Goal: Book appointment/travel/reservation

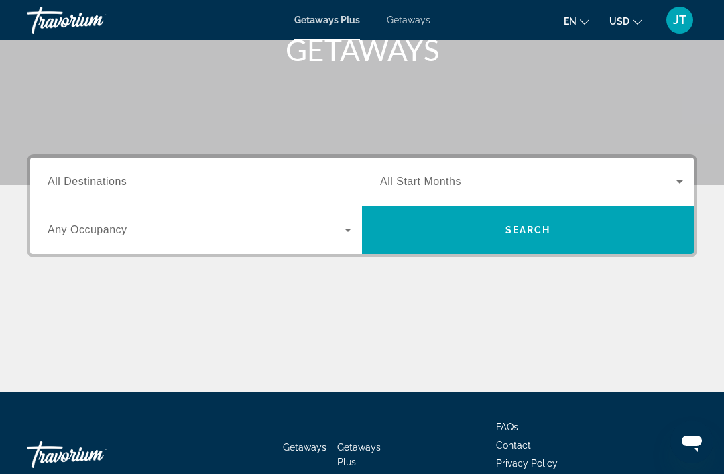
scroll to position [204, 0]
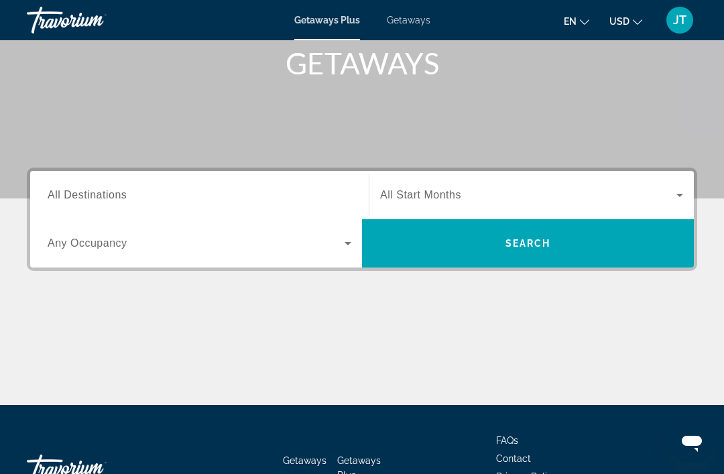
click at [229, 188] on input "Destination All Destinations" at bounding box center [200, 196] width 304 height 16
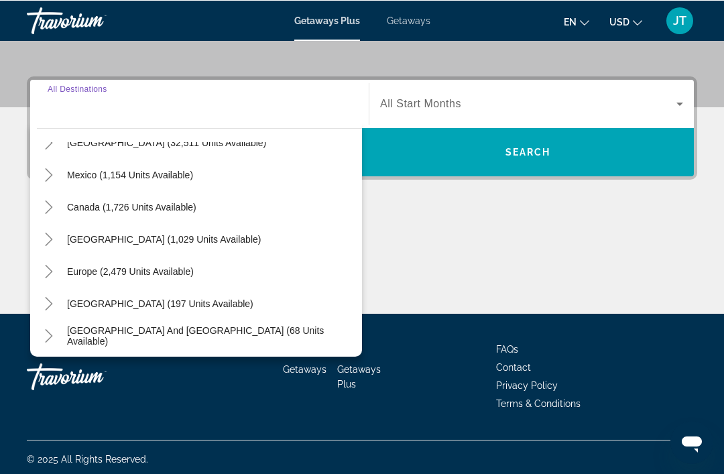
scroll to position [48, 0]
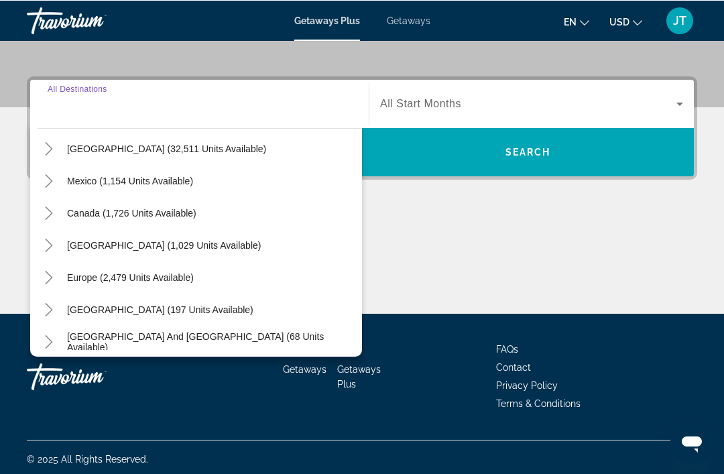
click at [173, 279] on span "Europe (2,479 units available)" at bounding box center [130, 276] width 127 height 11
type input "**********"
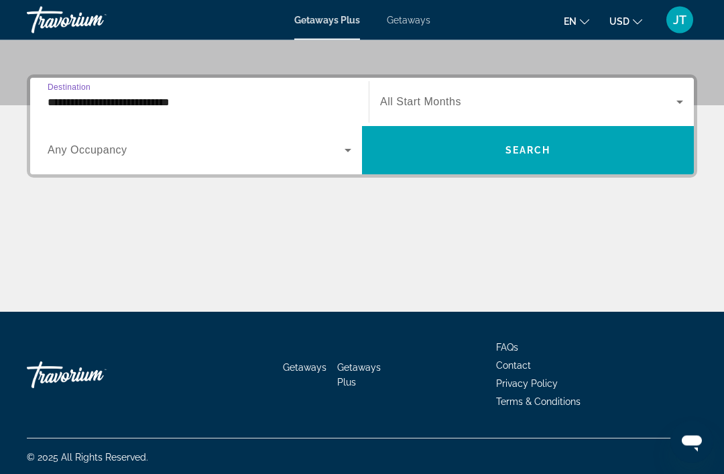
scroll to position [298, 0]
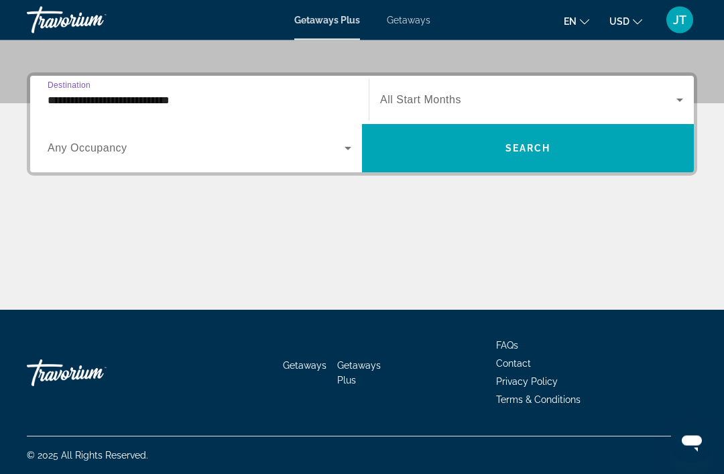
click at [339, 155] on span "Search widget" at bounding box center [196, 149] width 297 height 16
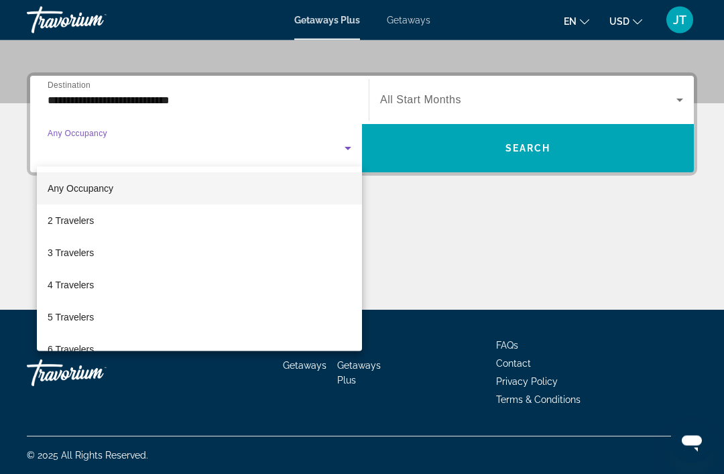
scroll to position [299, 0]
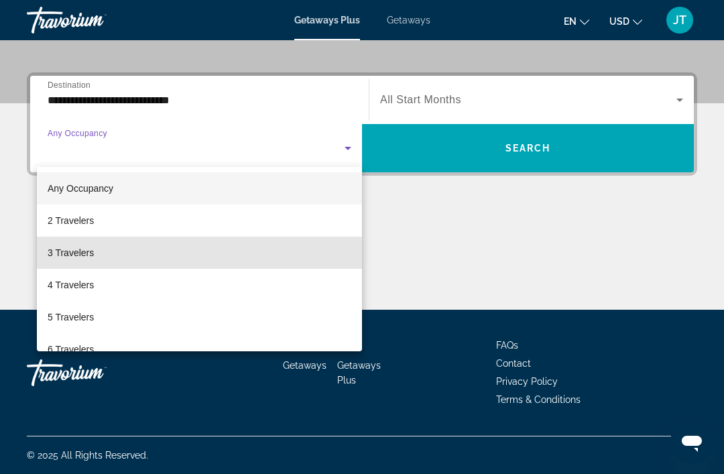
click at [158, 257] on mat-option "3 Travelers" at bounding box center [199, 253] width 325 height 32
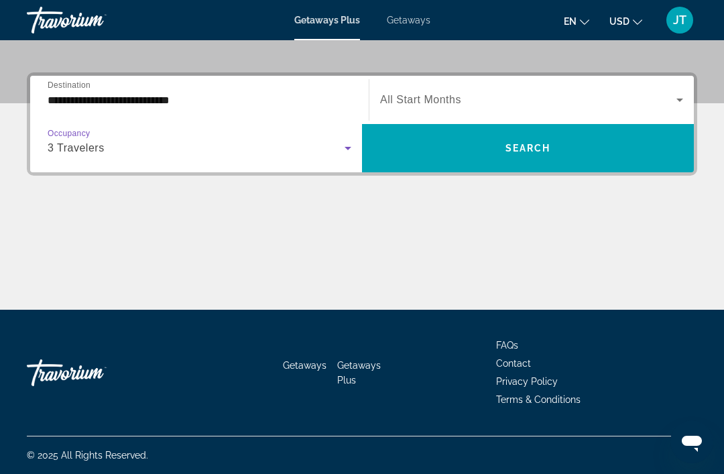
click at [672, 100] on icon "Search widget" at bounding box center [680, 100] width 16 height 16
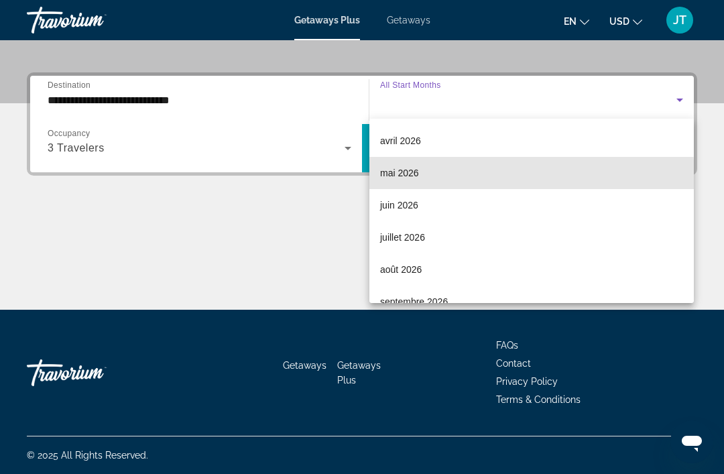
scroll to position [266, 0]
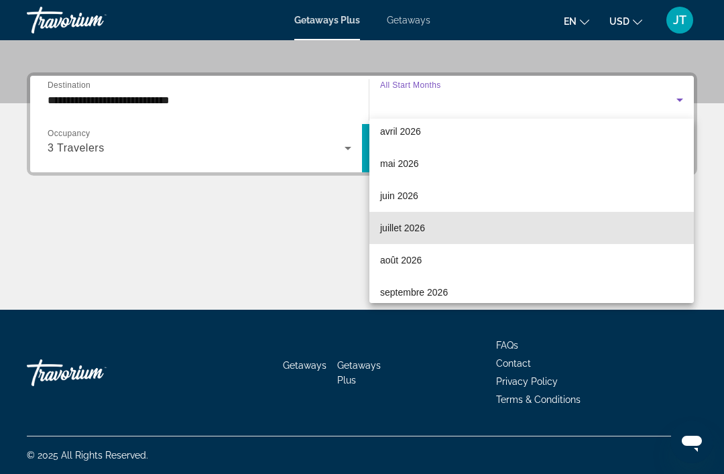
click at [424, 227] on span "juillet 2026" at bounding box center [402, 228] width 45 height 16
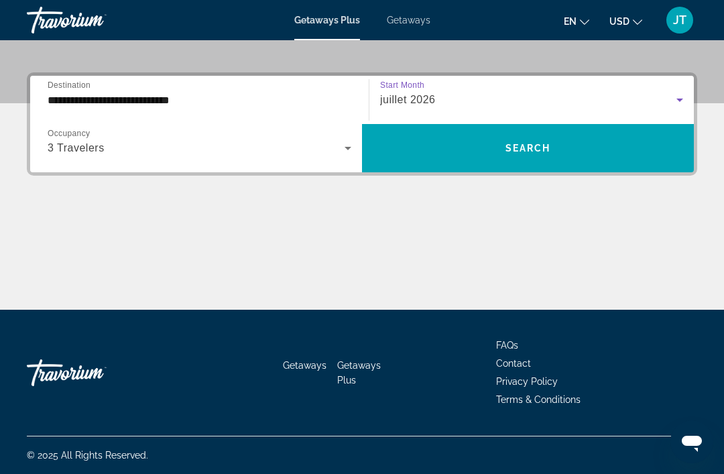
click at [569, 154] on span "Search widget" at bounding box center [528, 148] width 332 height 32
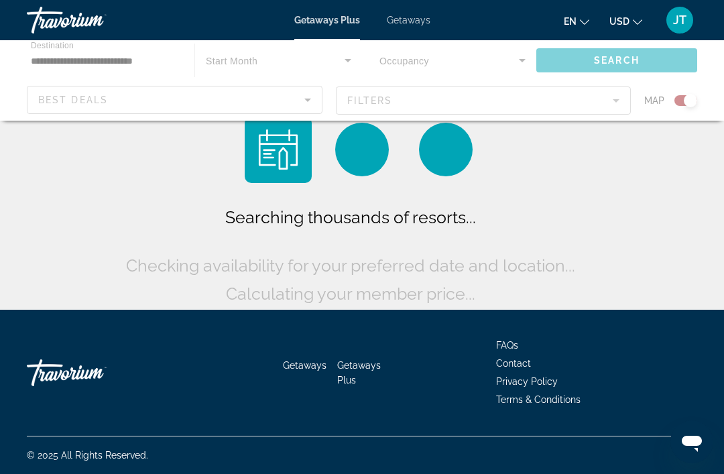
scroll to position [43, 0]
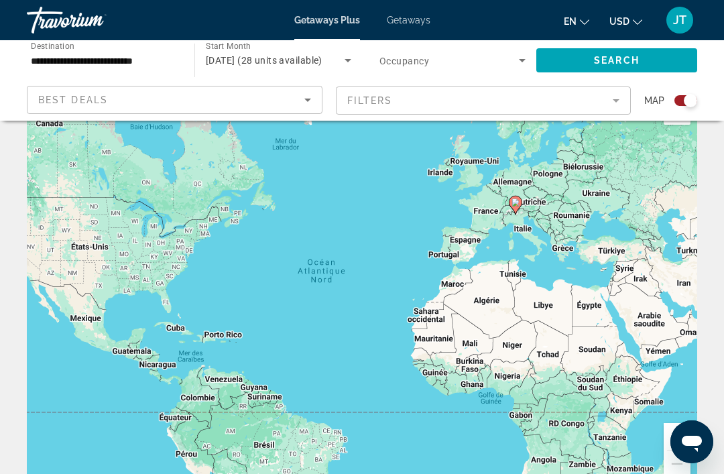
click at [521, 204] on icon "Main content" at bounding box center [515, 204] width 12 height 17
click at [519, 201] on icon "Main content" at bounding box center [515, 204] width 12 height 17
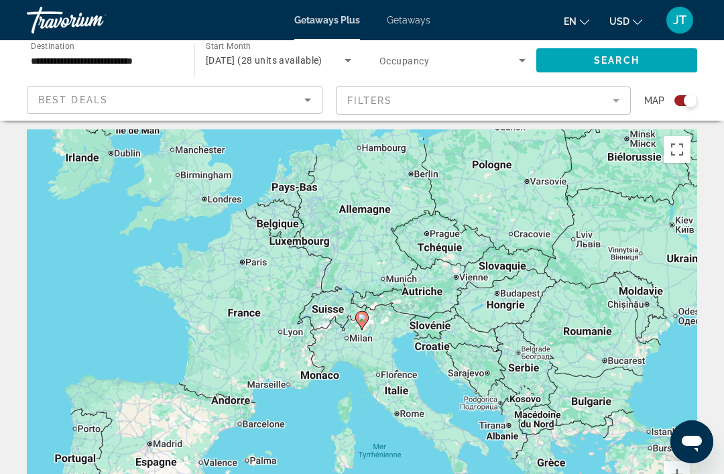
scroll to position [0, 0]
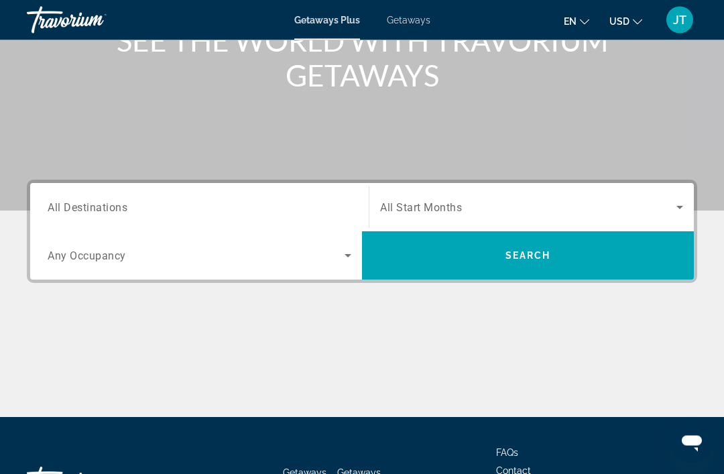
click at [320, 204] on input "Destination All Destinations" at bounding box center [200, 208] width 304 height 16
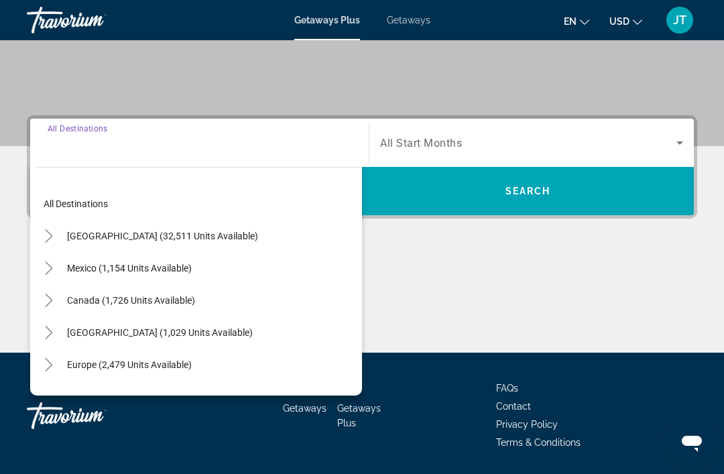
click at [435, 288] on div "Main content" at bounding box center [362, 302] width 670 height 101
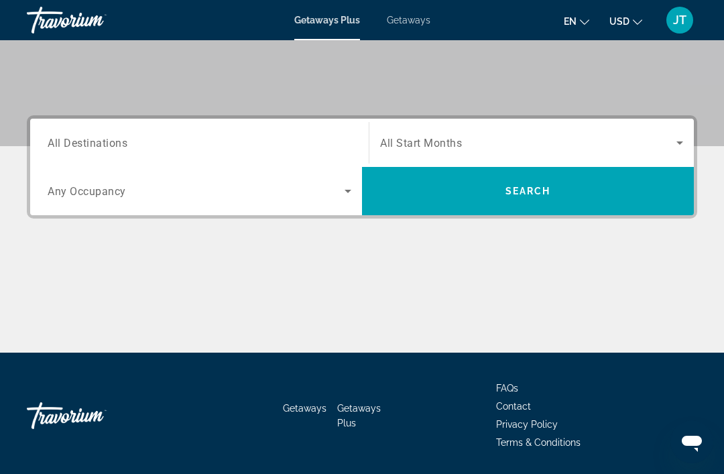
click at [668, 149] on span "Search widget" at bounding box center [528, 143] width 296 height 16
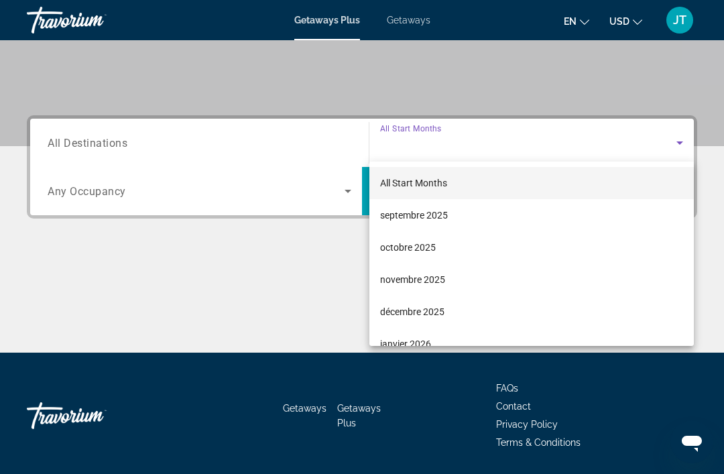
click at [641, 70] on div at bounding box center [362, 237] width 724 height 474
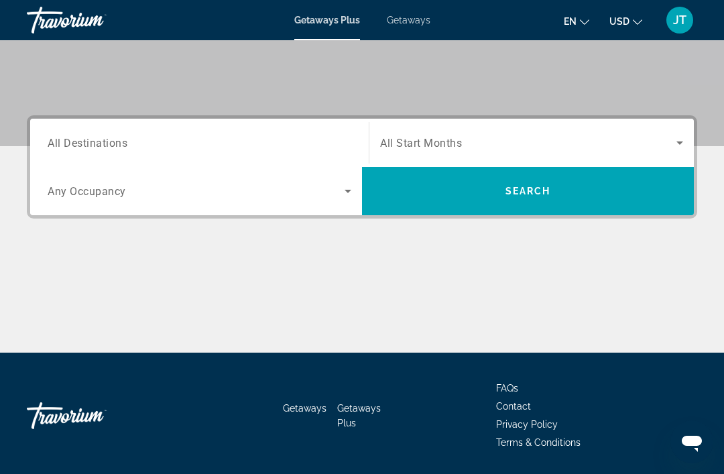
click at [582, 24] on icon "Change language" at bounding box center [584, 21] width 9 height 9
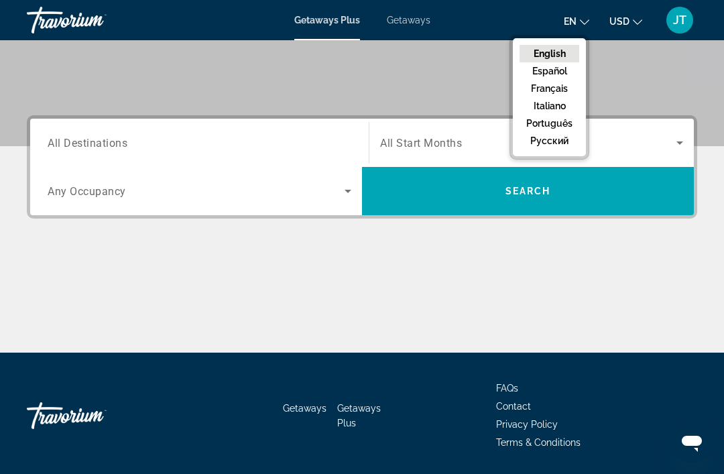
click at [566, 90] on button "Français" at bounding box center [549, 88] width 60 height 17
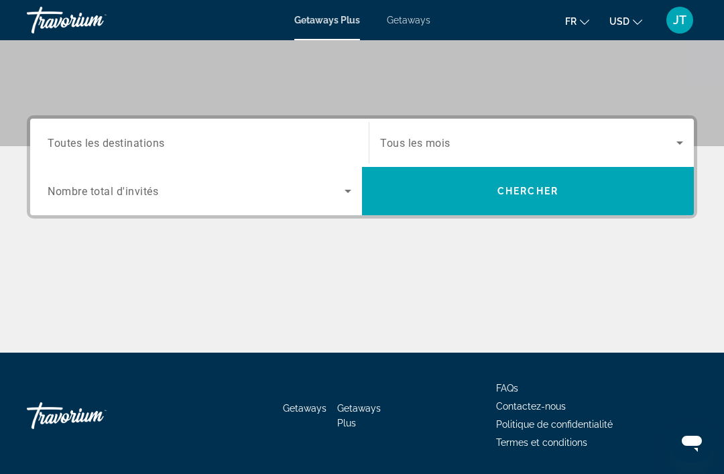
click at [586, 29] on button "fr English Español Français Italiano Português русский" at bounding box center [577, 20] width 24 height 19
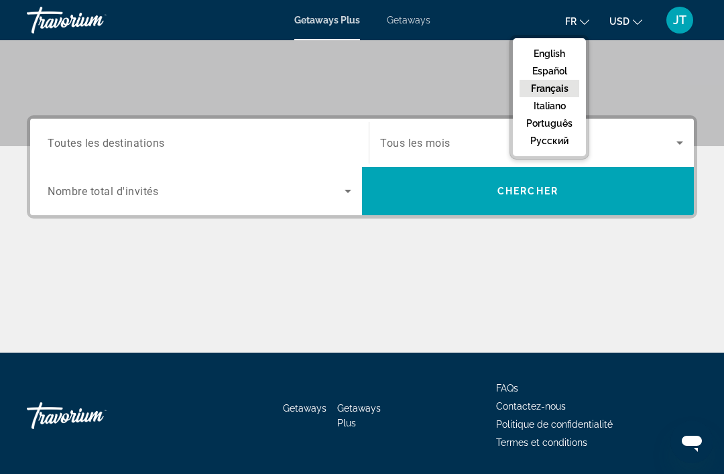
click at [567, 54] on button "English" at bounding box center [549, 53] width 60 height 17
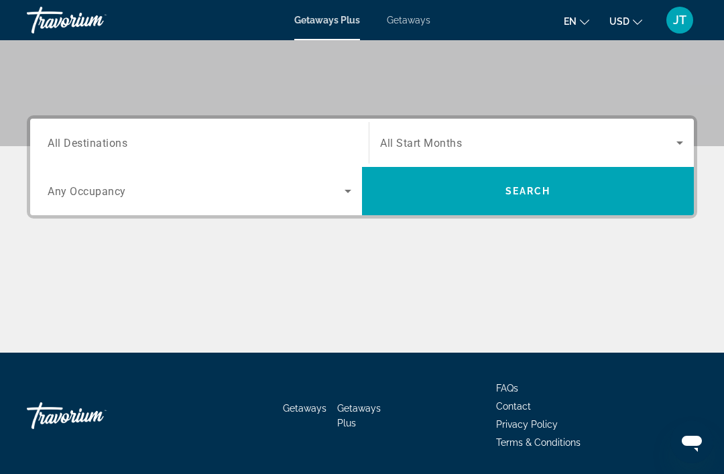
click at [631, 27] on button "USD USD ($) MXN (Mex$) CAD (Can$) GBP (£) EUR (€) AUD (A$) NZD (NZ$) CNY (CN¥)" at bounding box center [625, 20] width 33 height 19
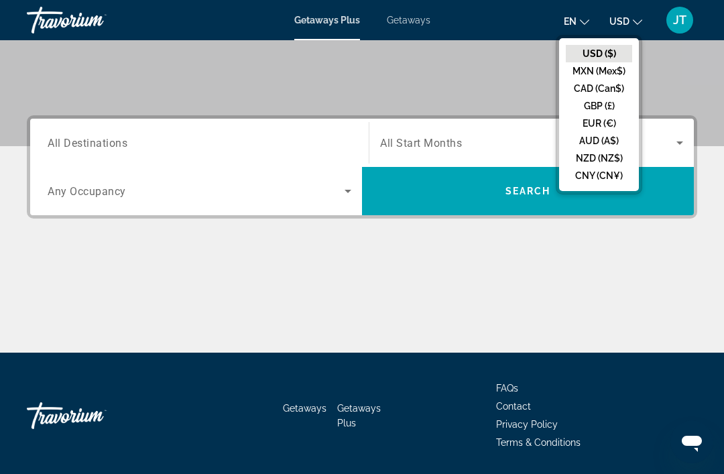
click at [621, 93] on button "CAD (Can$)" at bounding box center [599, 88] width 66 height 17
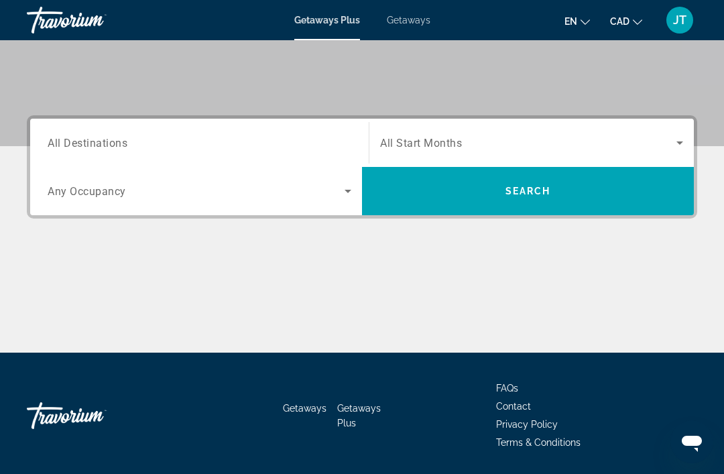
click at [683, 25] on span "JT" at bounding box center [679, 19] width 13 height 13
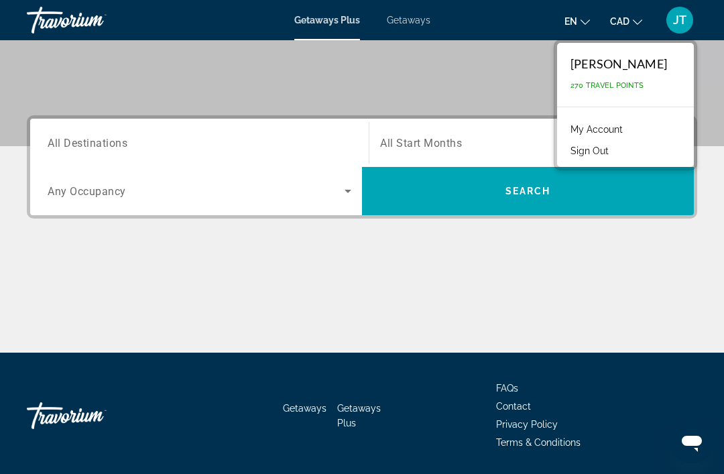
click at [644, 61] on div "[PERSON_NAME]" at bounding box center [618, 63] width 97 height 15
click at [629, 128] on link "My Account" at bounding box center [597, 129] width 66 height 17
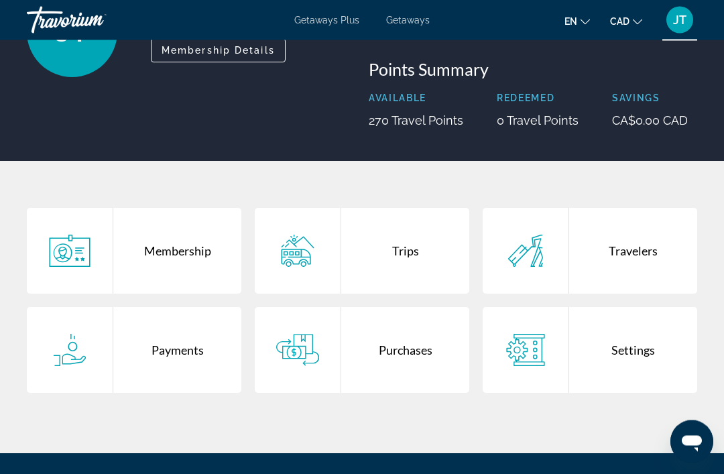
scroll to position [138, 0]
click at [641, 340] on div "Settings" at bounding box center [633, 350] width 128 height 86
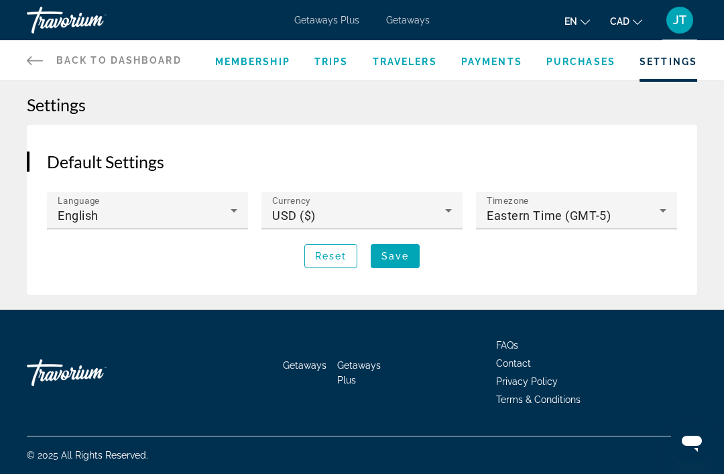
click at [446, 212] on icon "Main content" at bounding box center [448, 210] width 16 height 16
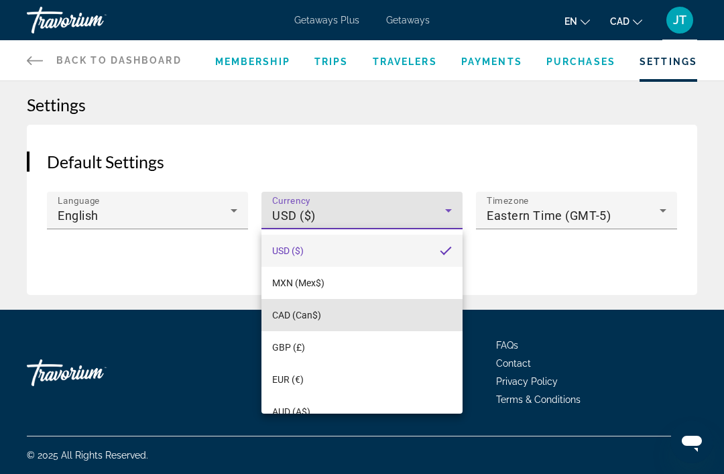
click at [318, 320] on span "CAD (Can$)" at bounding box center [296, 315] width 49 height 11
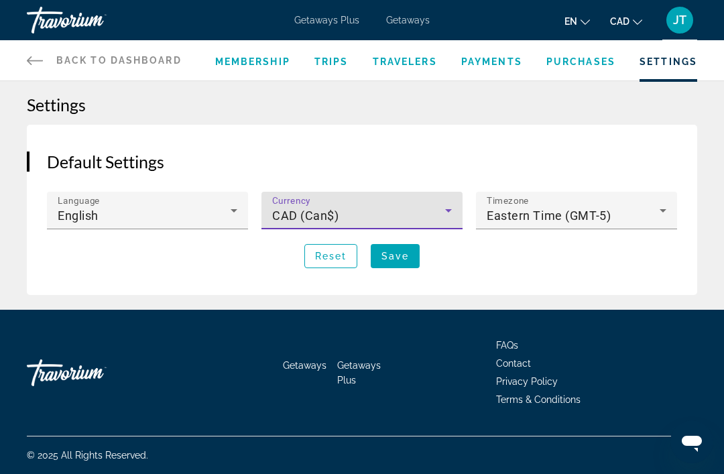
click at [665, 213] on icon "Main content" at bounding box center [663, 210] width 16 height 16
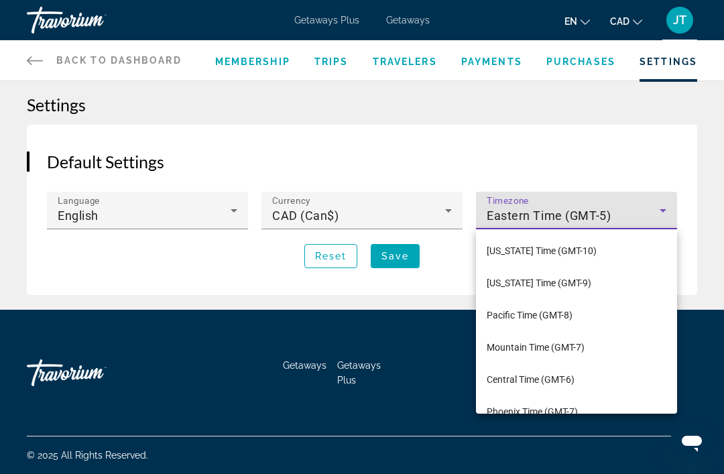
scroll to position [46, 0]
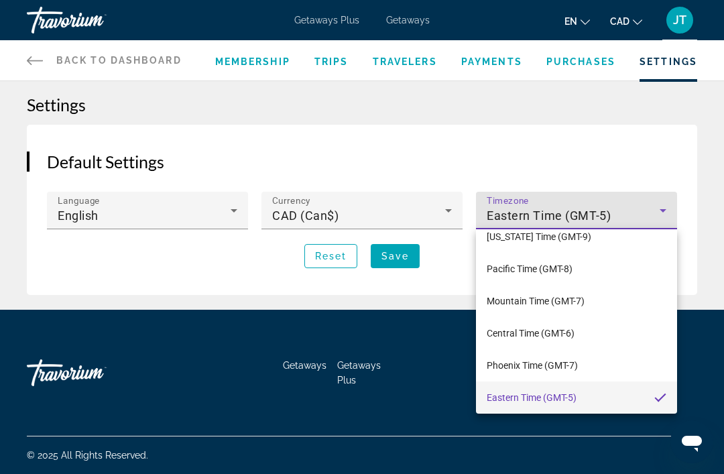
click at [667, 213] on div at bounding box center [362, 237] width 724 height 474
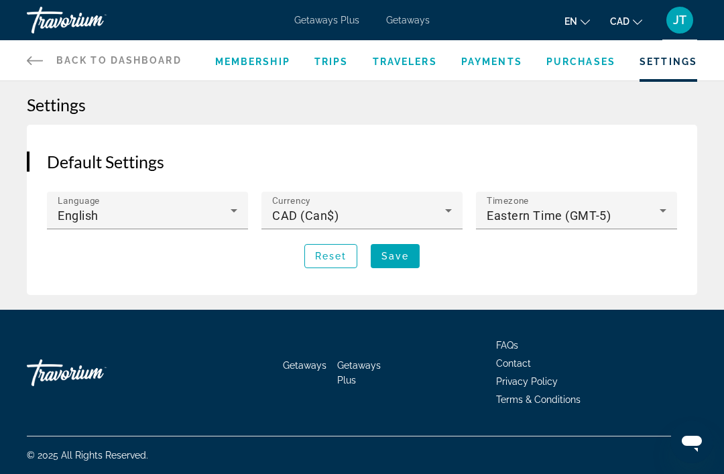
click at [398, 255] on span "Save" at bounding box center [394, 256] width 27 height 11
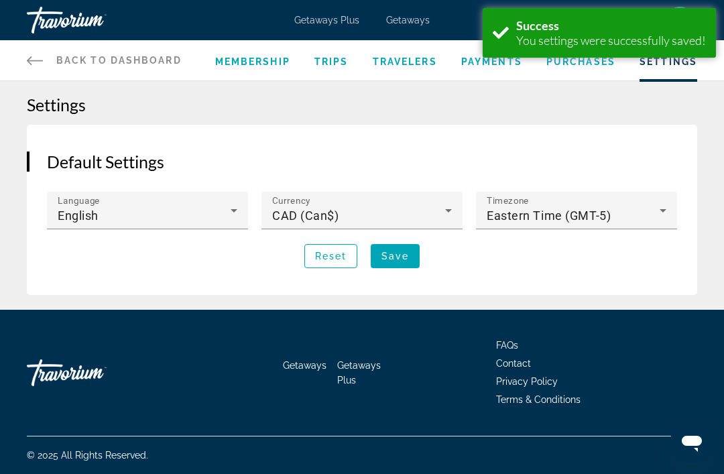
click at [418, 251] on span "Main content" at bounding box center [395, 256] width 49 height 32
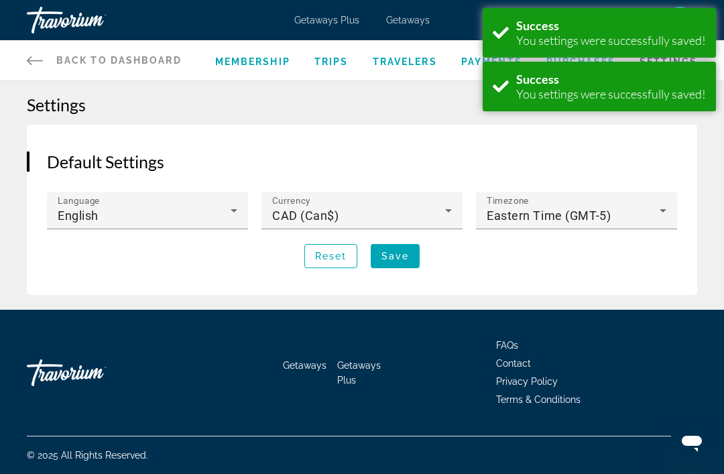
click at [552, 289] on div "Default Settings Language English Currency CAD (Can$) Timezone Eastern Time (GM…" at bounding box center [362, 210] width 670 height 170
click at [36, 62] on icon "Main content" at bounding box center [35, 60] width 16 height 16
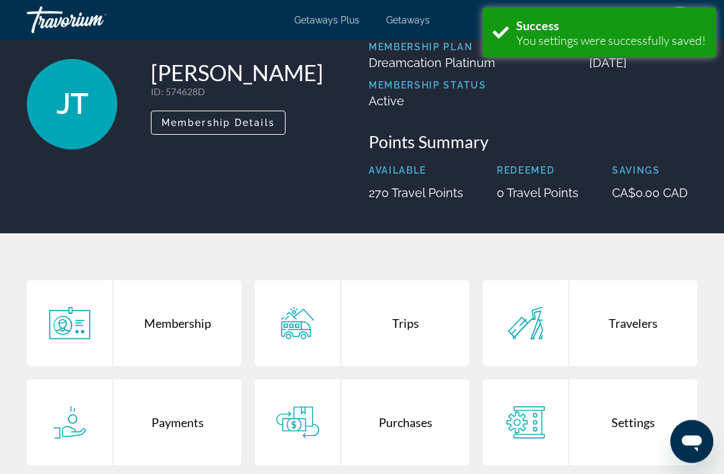
scroll to position [72, 0]
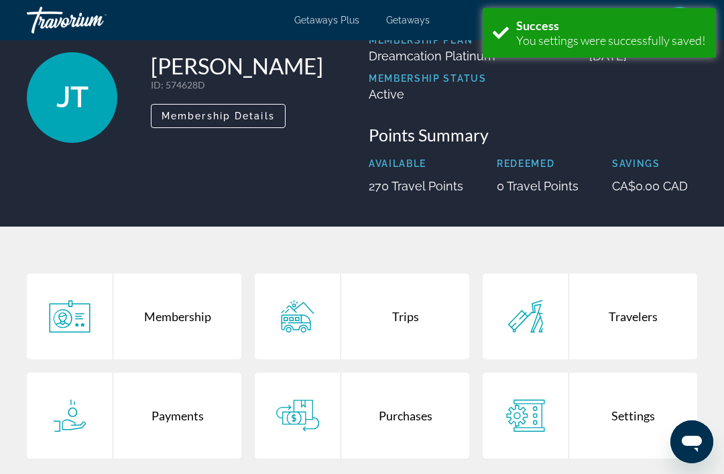
click at [622, 324] on div "Travelers" at bounding box center [633, 316] width 128 height 86
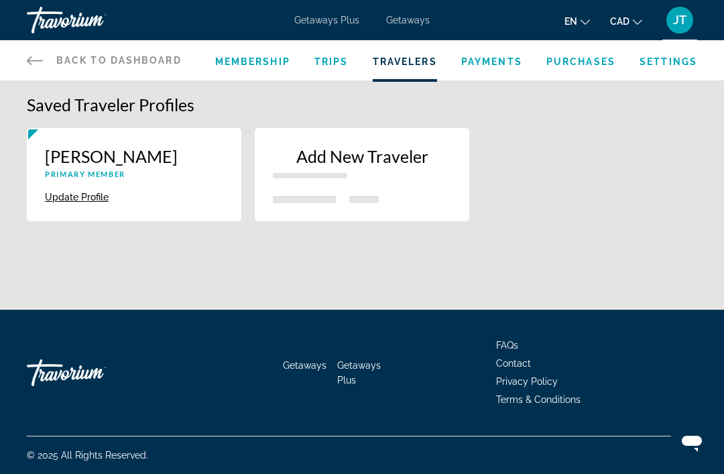
click at [325, 65] on span "Trips" at bounding box center [331, 61] width 34 height 11
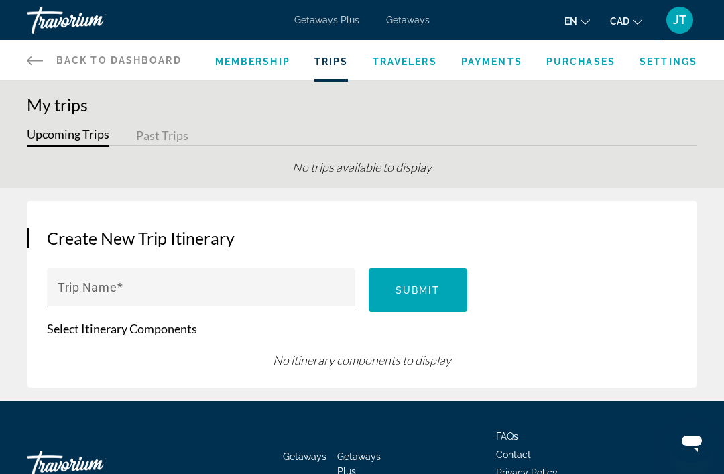
click at [27, 54] on icon "Main content" at bounding box center [35, 60] width 16 height 16
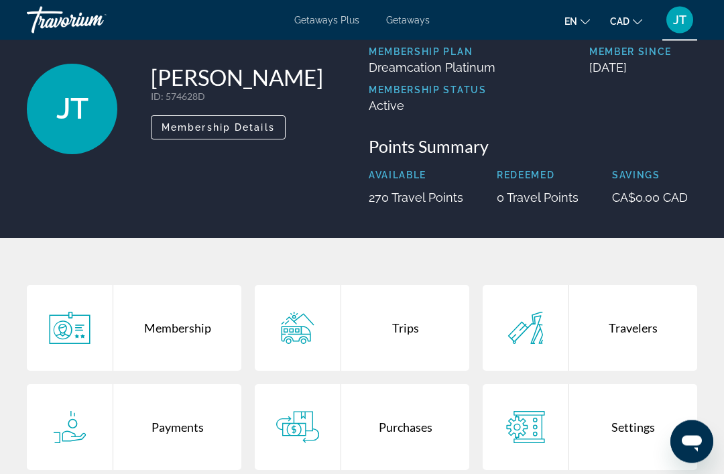
scroll to position [61, 0]
click at [176, 330] on div "Membership" at bounding box center [177, 328] width 128 height 86
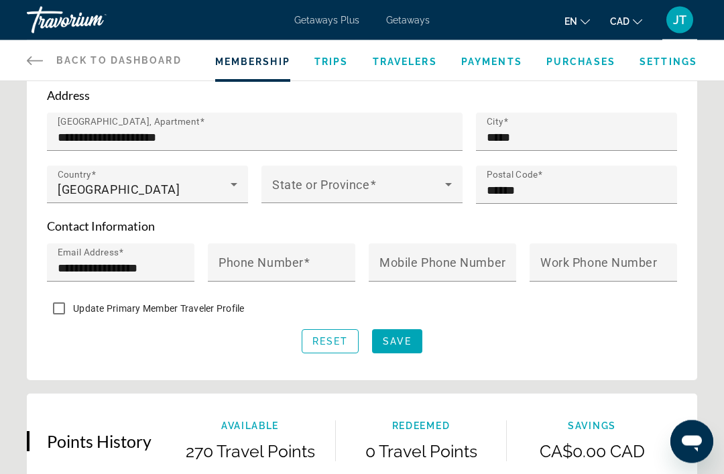
scroll to position [625, 0]
click at [292, 255] on mat-label "Phone Number" at bounding box center [261, 262] width 85 height 14
click at [292, 259] on input "Phone Number" at bounding box center [286, 267] width 134 height 16
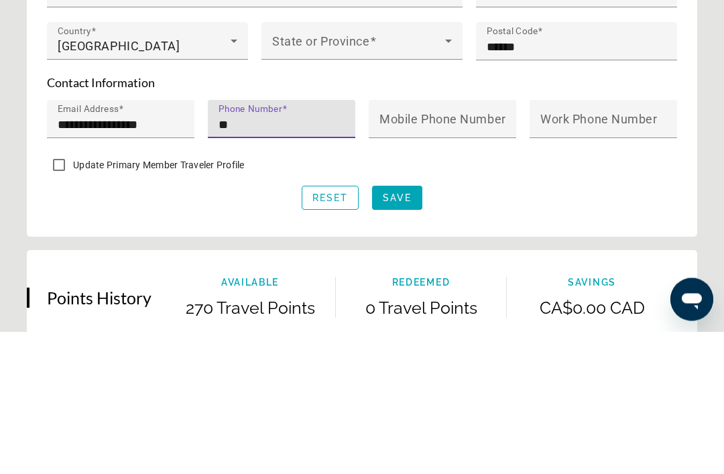
type input "*"
type input "**********"
click at [407, 335] on span "Save" at bounding box center [397, 340] width 29 height 11
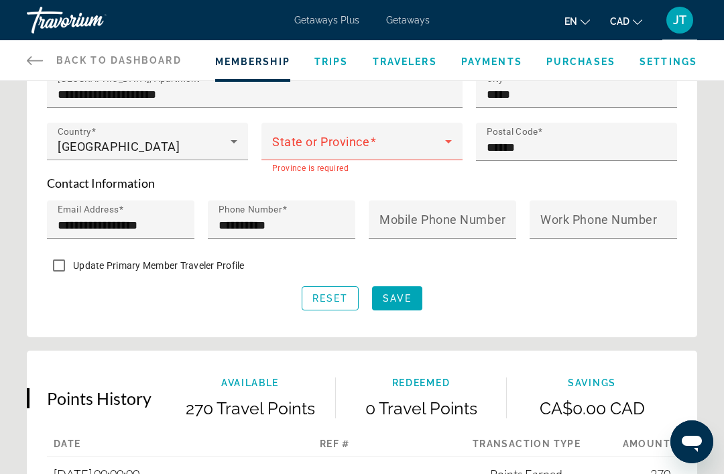
scroll to position [668, 0]
click at [444, 139] on icon "Main content" at bounding box center [448, 141] width 16 height 16
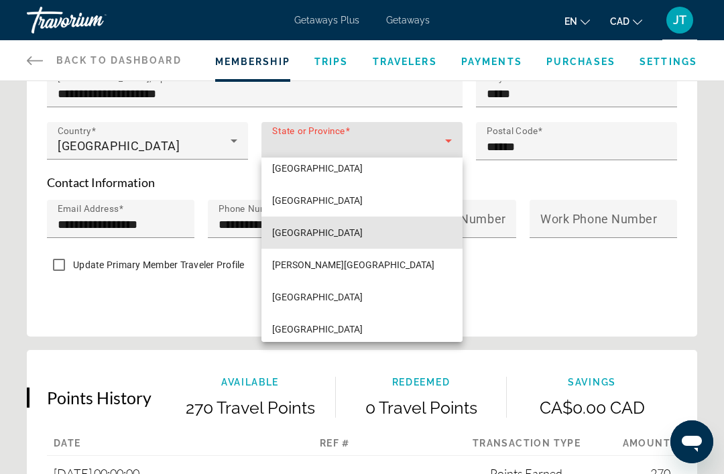
scroll to position [269, 0]
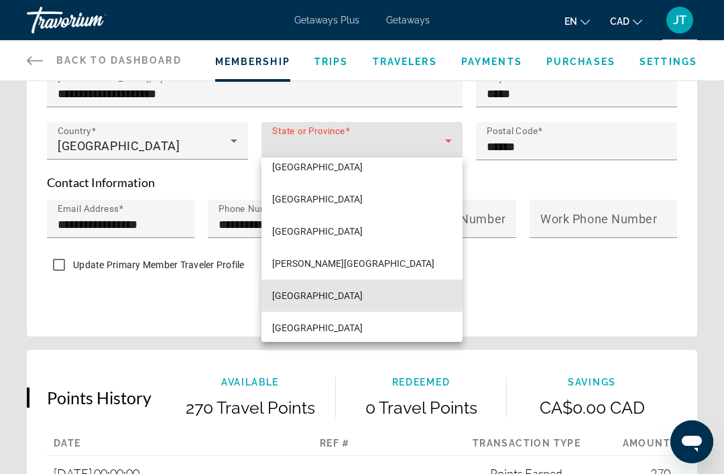
click at [298, 296] on span "[GEOGRAPHIC_DATA]" at bounding box center [317, 296] width 90 height 16
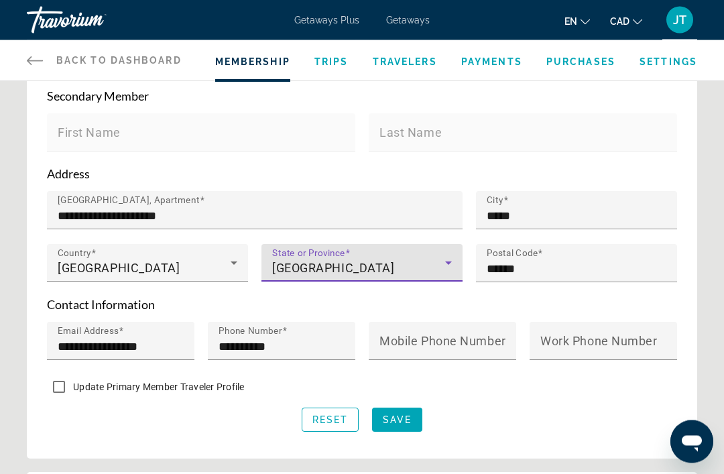
scroll to position [546, 0]
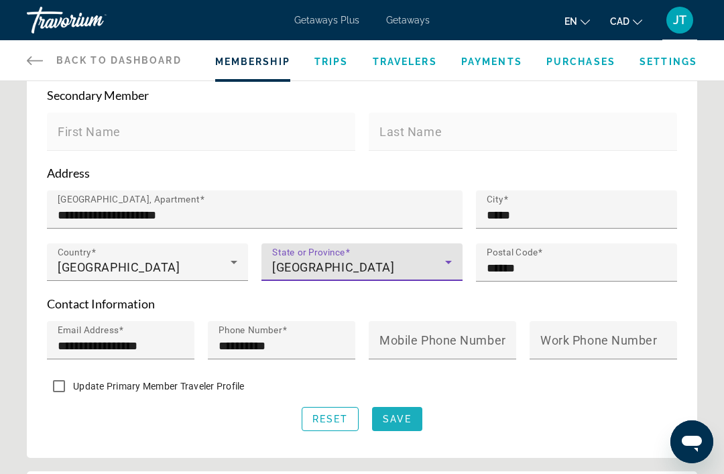
click at [401, 423] on span "Save" at bounding box center [397, 419] width 29 height 11
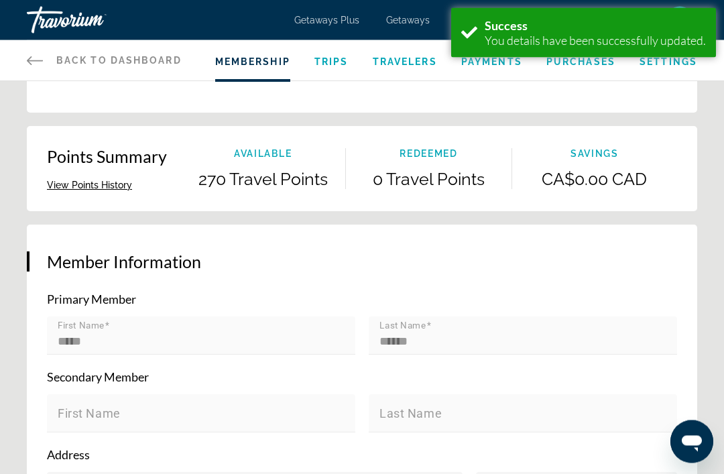
scroll to position [261, 0]
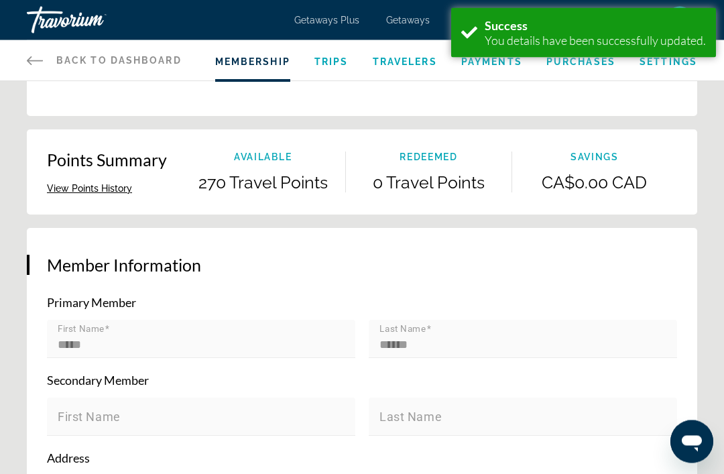
click at [28, 60] on icon "Main content" at bounding box center [35, 60] width 16 height 9
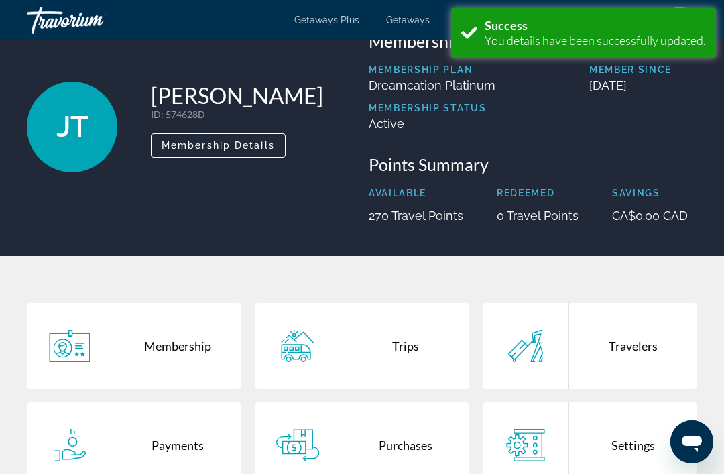
click at [322, 21] on span "Getaways Plus" at bounding box center [326, 20] width 65 height 11
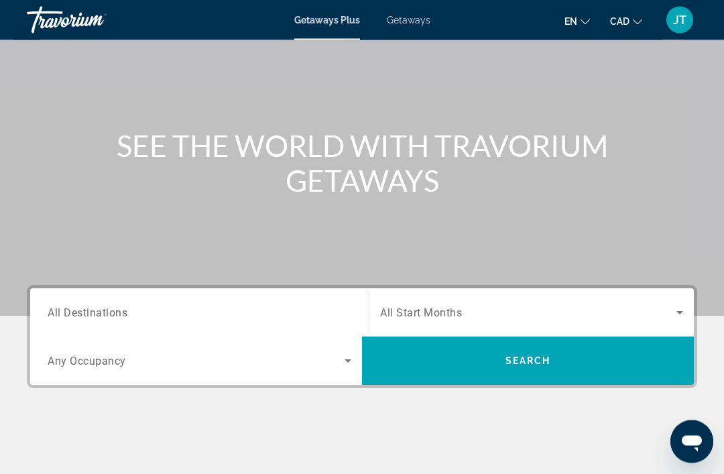
scroll to position [86, 0]
click at [673, 318] on icon "Search widget" at bounding box center [680, 312] width 16 height 16
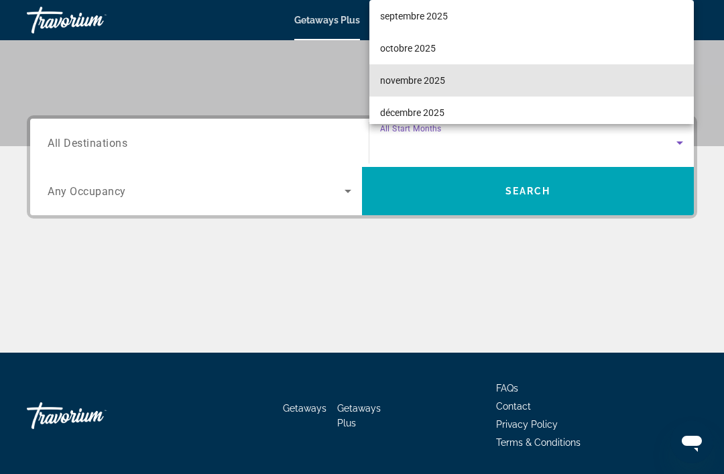
scroll to position [46, 0]
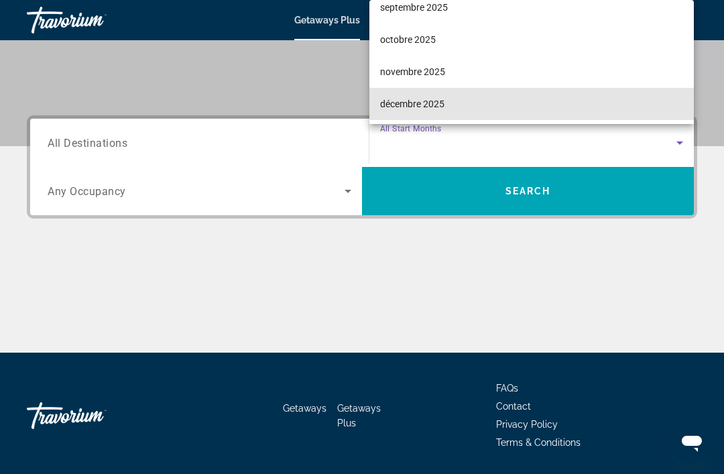
click at [426, 112] on span "décembre 2025" at bounding box center [412, 104] width 64 height 16
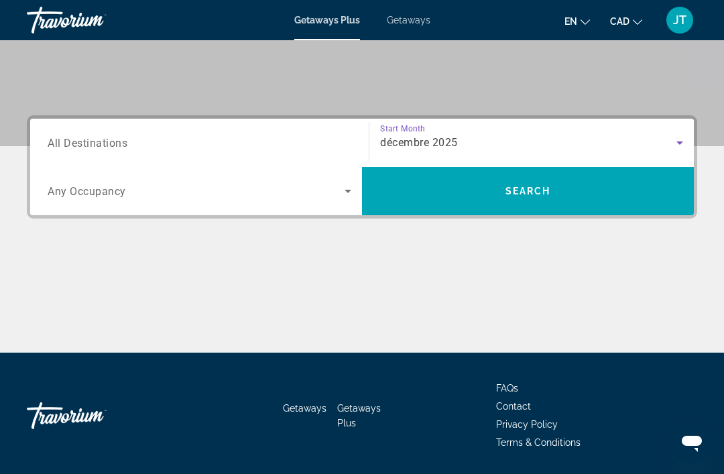
click at [344, 190] on icon "Search widget" at bounding box center [348, 191] width 16 height 16
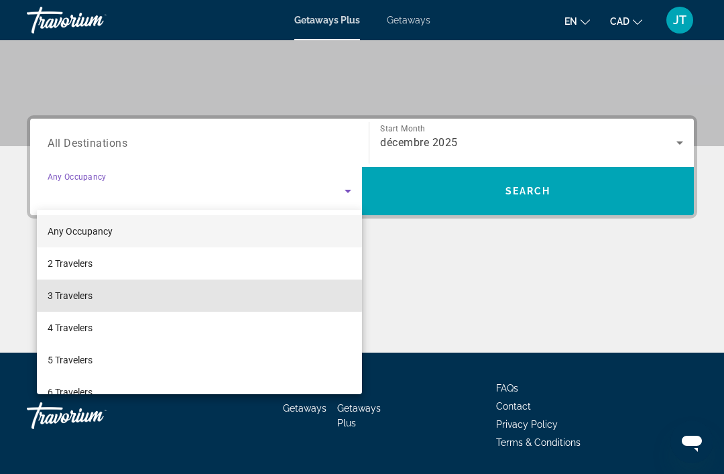
click at [107, 294] on mat-option "3 Travelers" at bounding box center [199, 296] width 325 height 32
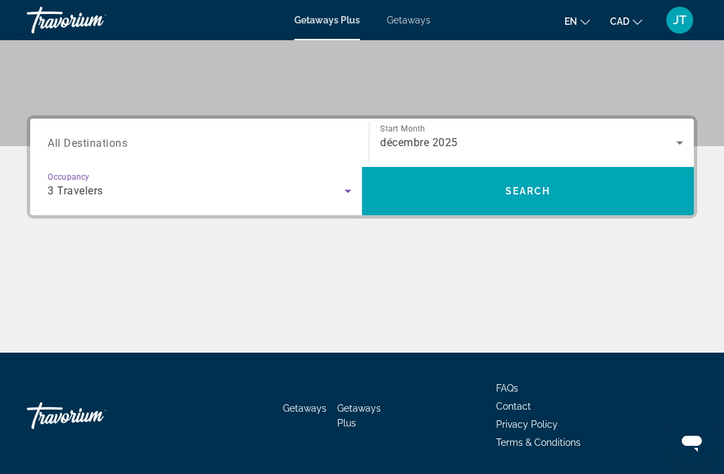
click at [543, 198] on span "Search widget" at bounding box center [528, 191] width 332 height 32
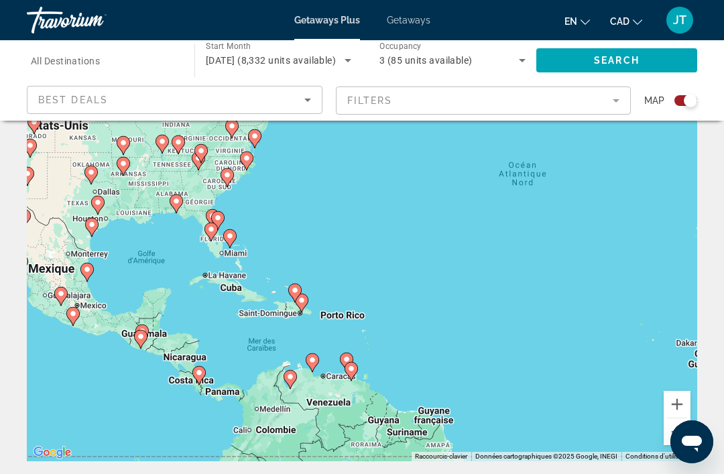
scroll to position [104, 0]
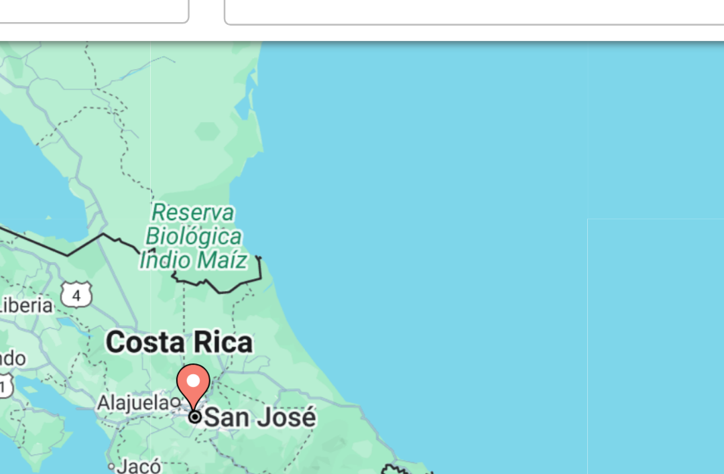
click at [317, 247] on icon "Main content" at bounding box center [323, 256] width 13 height 19
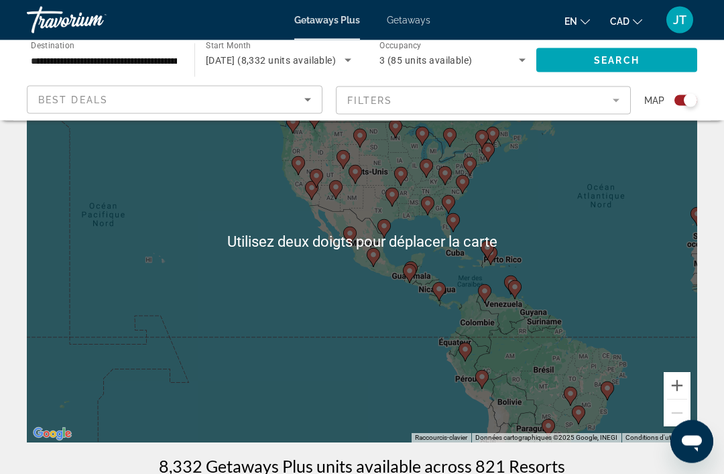
scroll to position [23, 0]
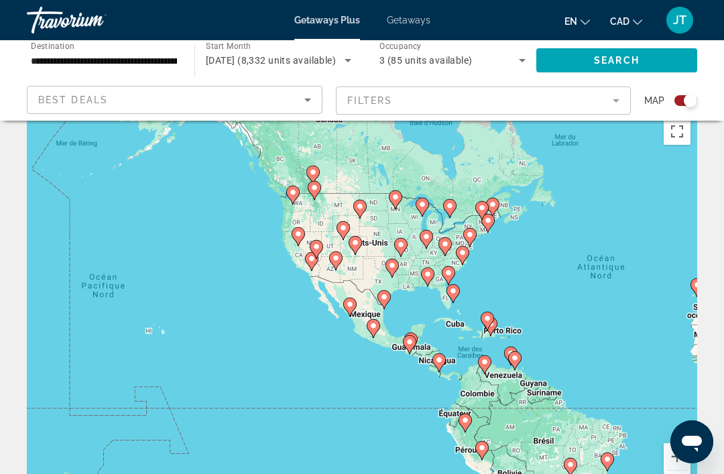
click at [306, 124] on div "Pour activer le glissement du marqueur avec le clavier, appuyez sur Alt+Entrée.…" at bounding box center [362, 312] width 670 height 402
click at [629, 66] on span "Search" at bounding box center [617, 60] width 46 height 11
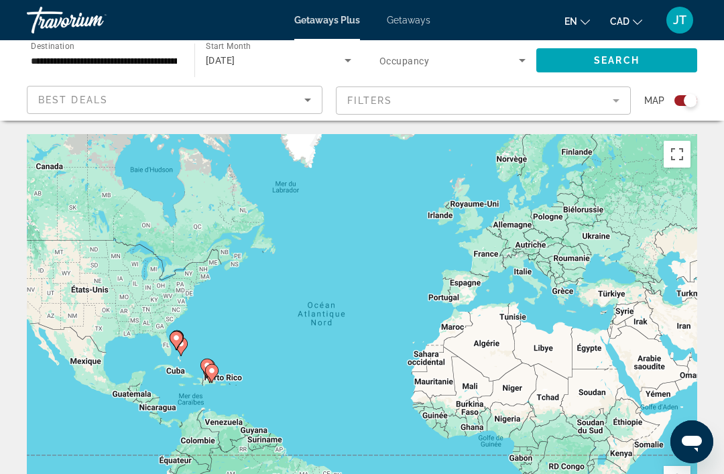
scroll to position [44, 0]
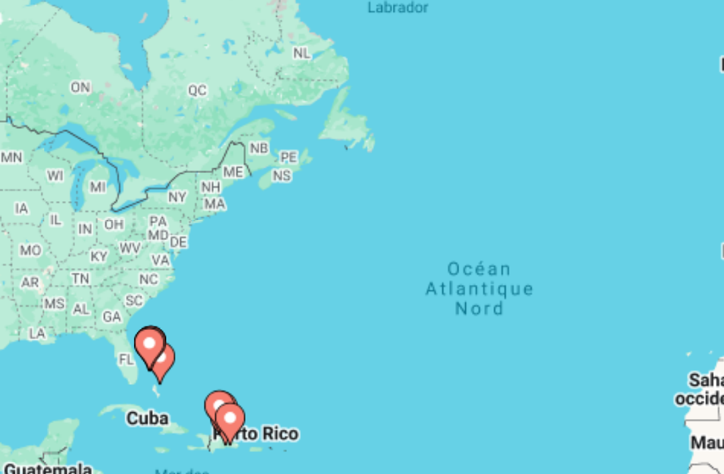
type input "**********"
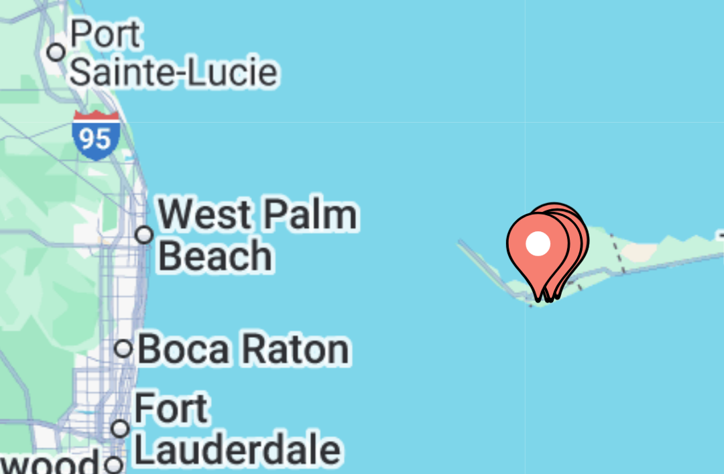
click at [355, 275] on image "Main content" at bounding box center [359, 279] width 8 height 8
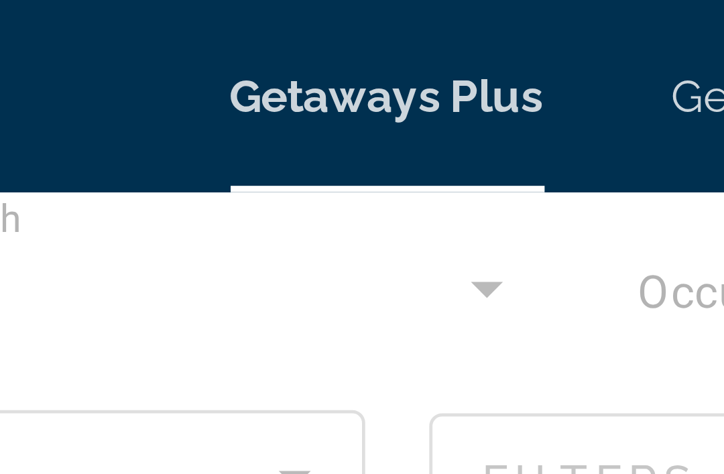
scroll to position [0, 0]
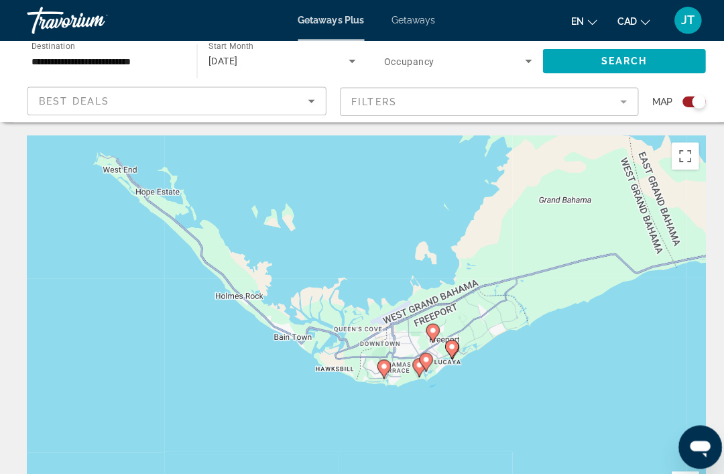
click at [508, 62] on span "Search widget" at bounding box center [448, 60] width 139 height 16
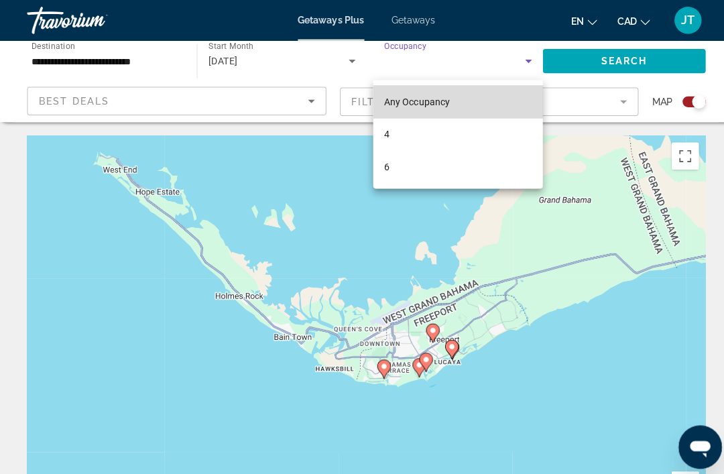
click at [495, 107] on mat-option "Any Occupancy" at bounding box center [453, 100] width 168 height 32
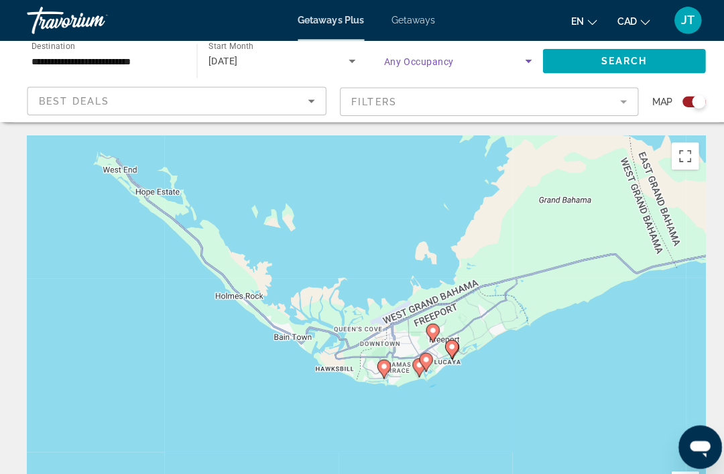
click at [515, 62] on icon "Search widget" at bounding box center [522, 60] width 16 height 16
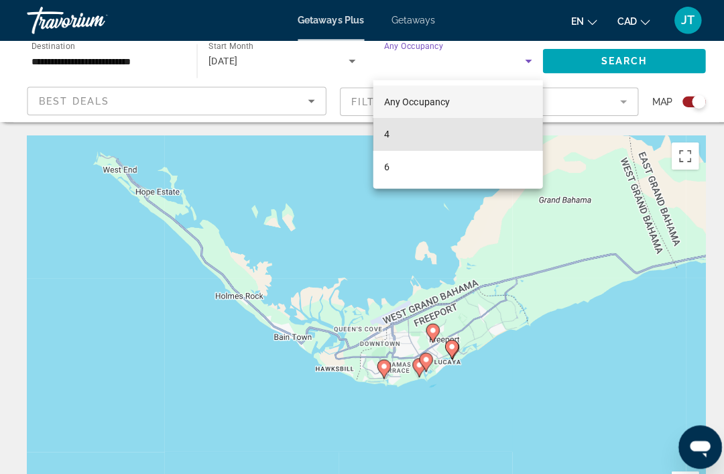
click at [408, 139] on mat-option "4" at bounding box center [453, 133] width 168 height 32
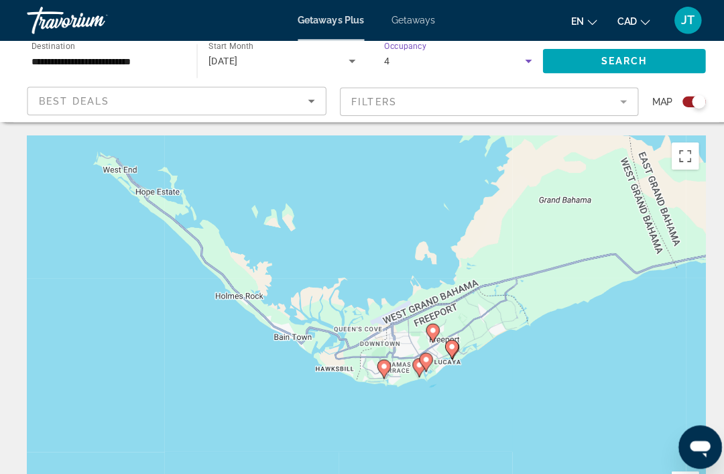
click at [639, 60] on span "Search" at bounding box center [617, 60] width 46 height 11
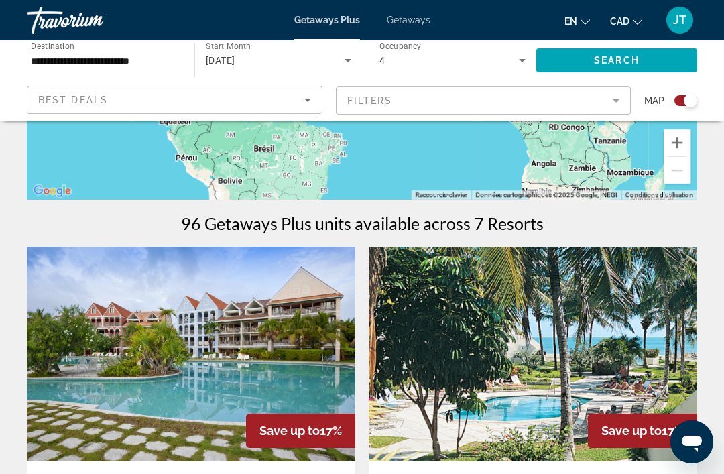
scroll to position [339, 0]
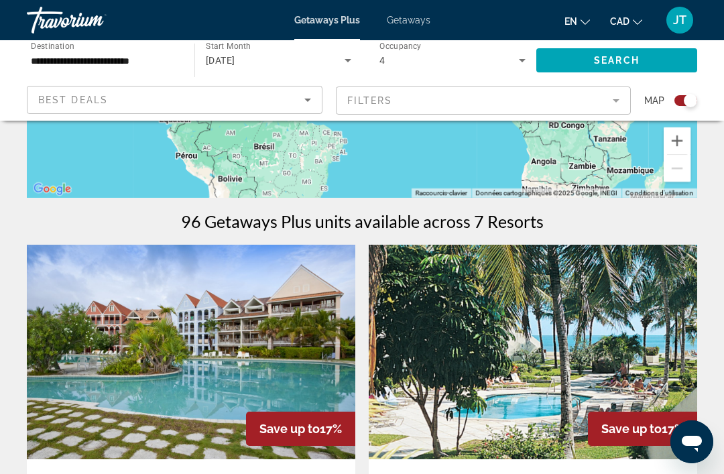
click at [283, 362] on img "Main content" at bounding box center [191, 352] width 328 height 214
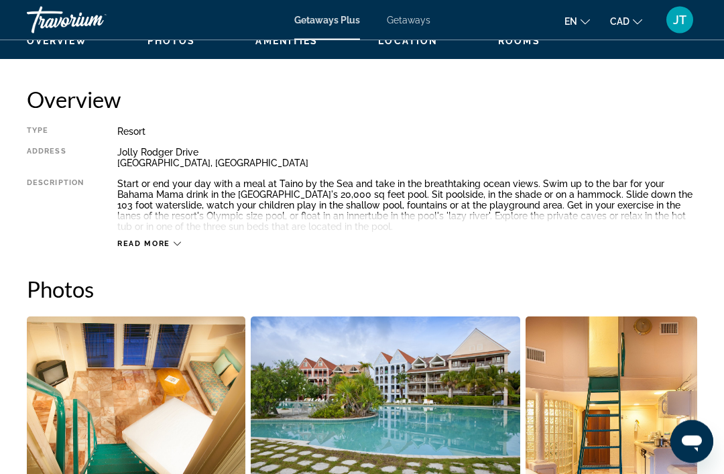
scroll to position [658, 0]
click at [170, 246] on span "Read more" at bounding box center [143, 243] width 53 height 9
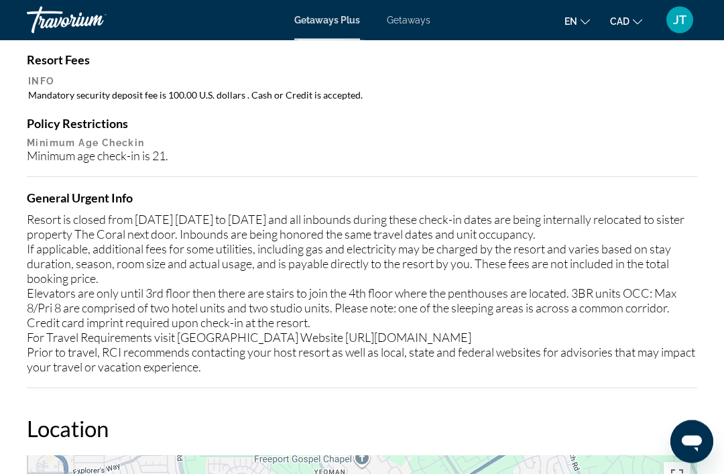
scroll to position [1676, 0]
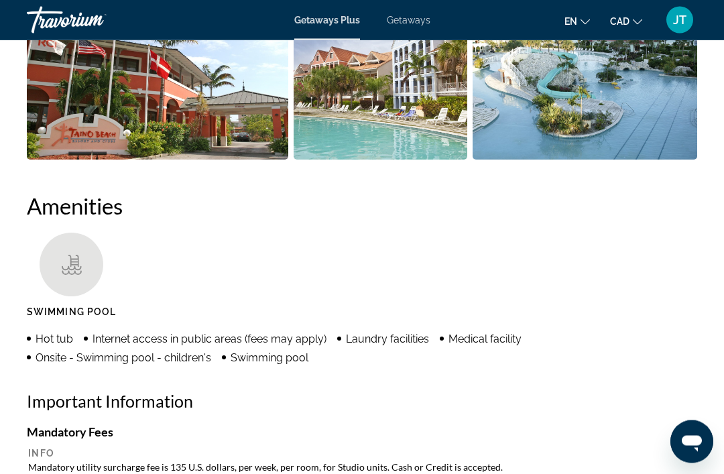
click at [589, 21] on icon "Change language" at bounding box center [584, 21] width 9 height 9
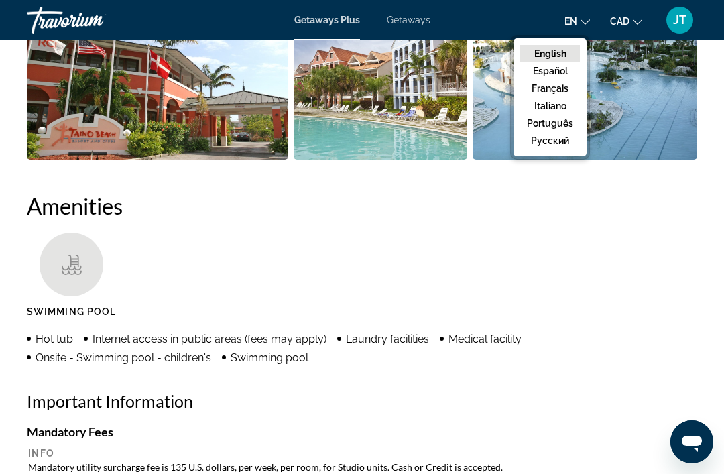
click at [570, 88] on button "Français" at bounding box center [550, 88] width 60 height 17
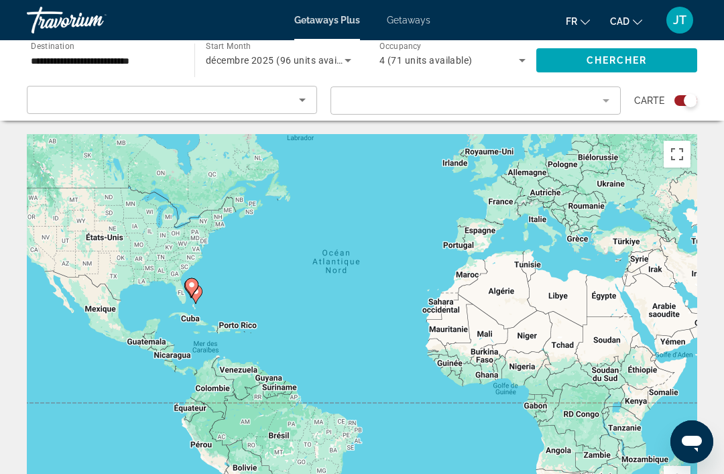
click at [157, 62] on input "**********" at bounding box center [104, 61] width 146 height 16
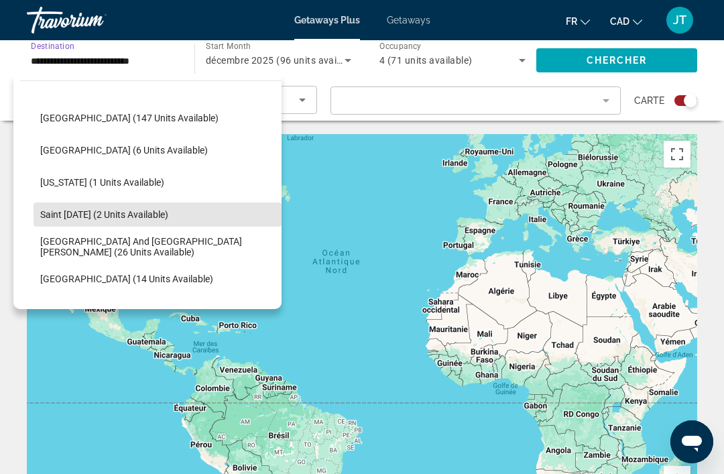
scroll to position [256, 0]
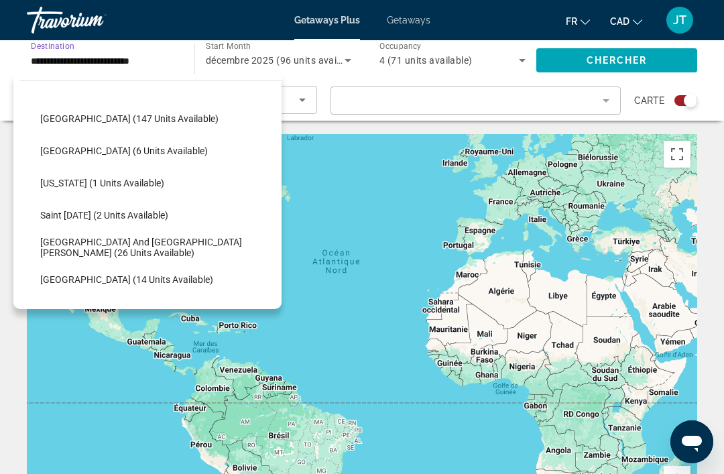
click at [164, 182] on span "[US_STATE] (1 units available)" at bounding box center [102, 183] width 124 height 11
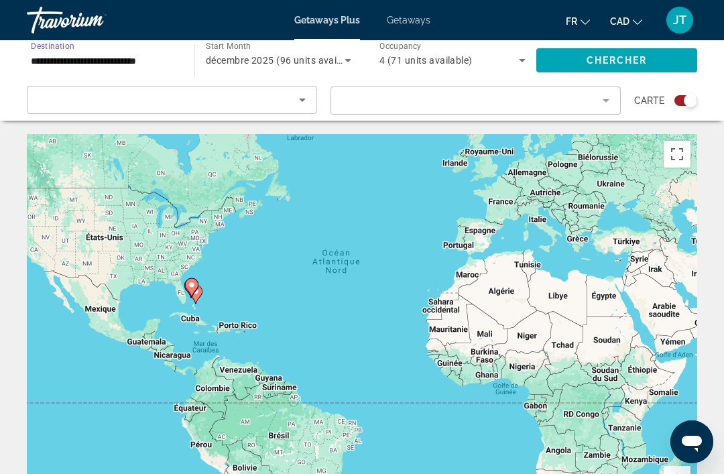
click at [631, 66] on span "Chercher" at bounding box center [617, 60] width 61 height 11
click at [518, 63] on icon "Search widget" at bounding box center [522, 60] width 16 height 16
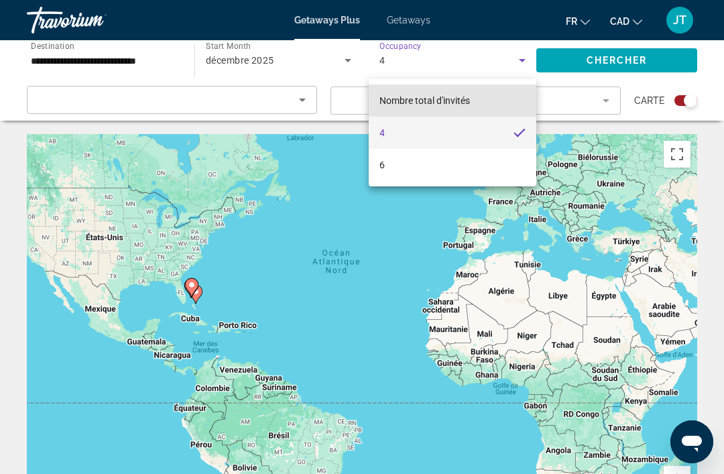
click at [479, 98] on mat-option "Nombre total d'invités" at bounding box center [453, 100] width 168 height 32
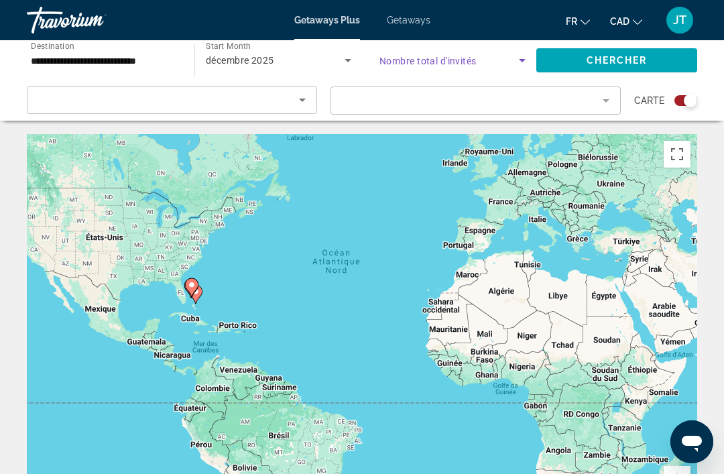
click at [643, 68] on span "Search widget" at bounding box center [616, 60] width 161 height 32
click at [163, 63] on input "**********" at bounding box center [104, 61] width 146 height 16
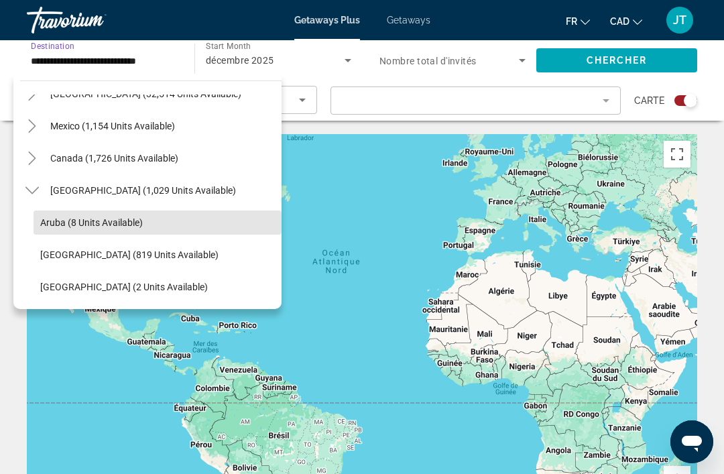
scroll to position [55, 0]
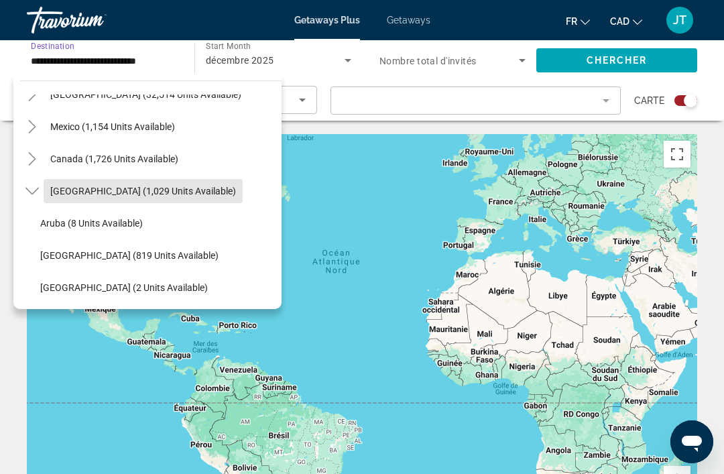
click at [228, 188] on span "[GEOGRAPHIC_DATA] (1,029 units available)" at bounding box center [143, 191] width 186 height 11
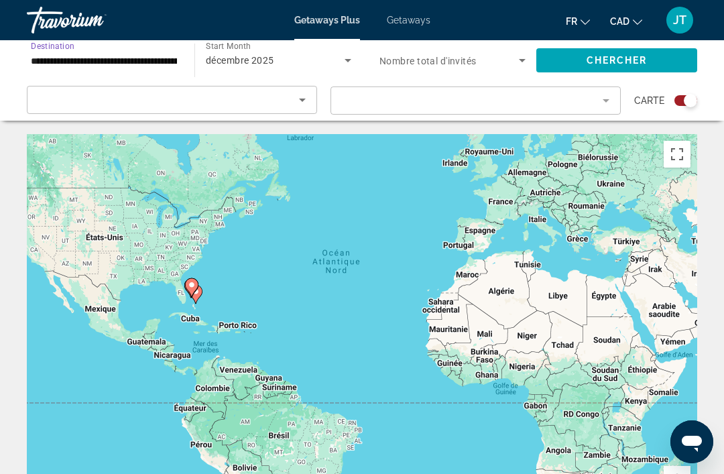
click at [648, 69] on span "Search widget" at bounding box center [616, 60] width 161 height 32
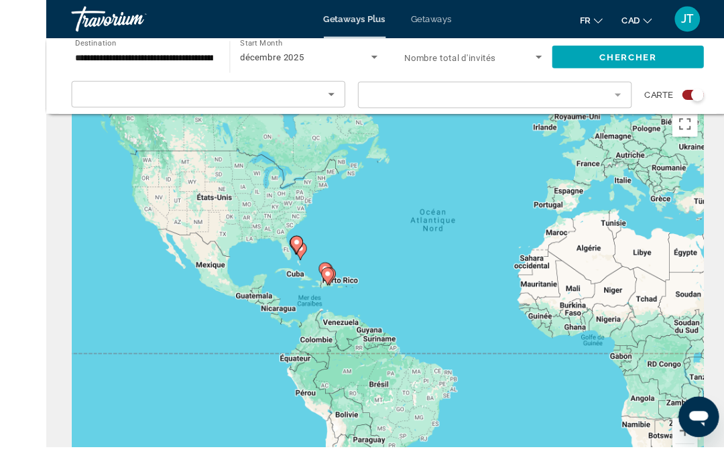
scroll to position [36, 0]
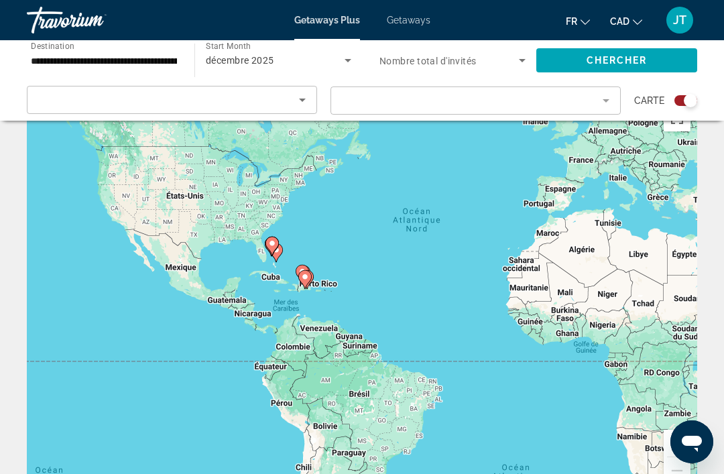
type input "**********"
click at [306, 282] on icon "Main content" at bounding box center [305, 279] width 12 height 17
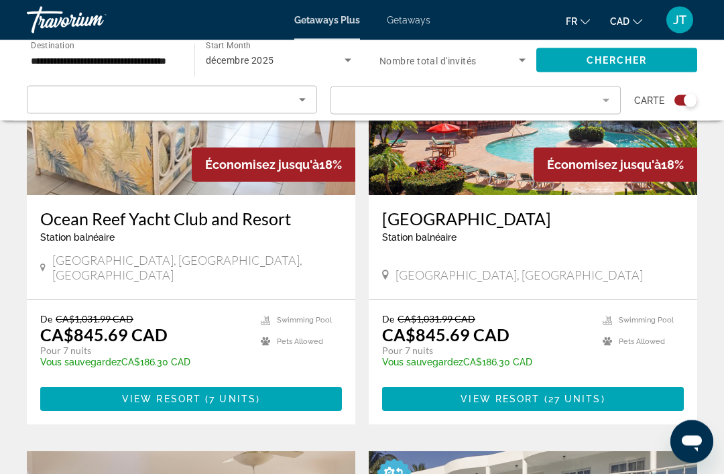
scroll to position [603, 0]
click at [561, 393] on span "27 units" at bounding box center [574, 398] width 53 height 11
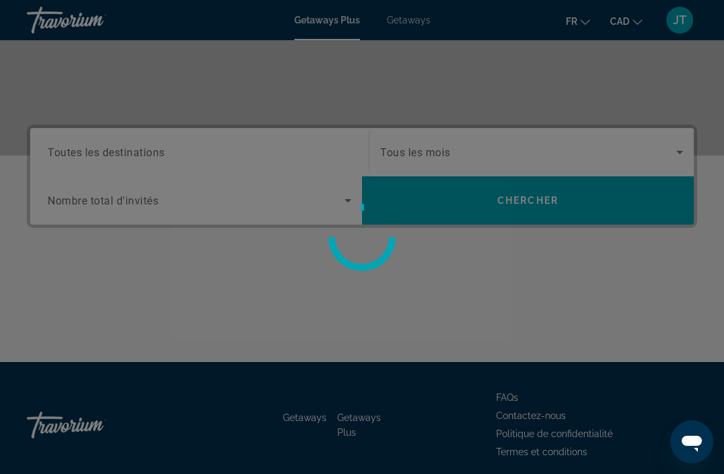
scroll to position [246, 0]
click at [639, 320] on div at bounding box center [362, 237] width 724 height 474
click at [639, 301] on div at bounding box center [362, 237] width 724 height 474
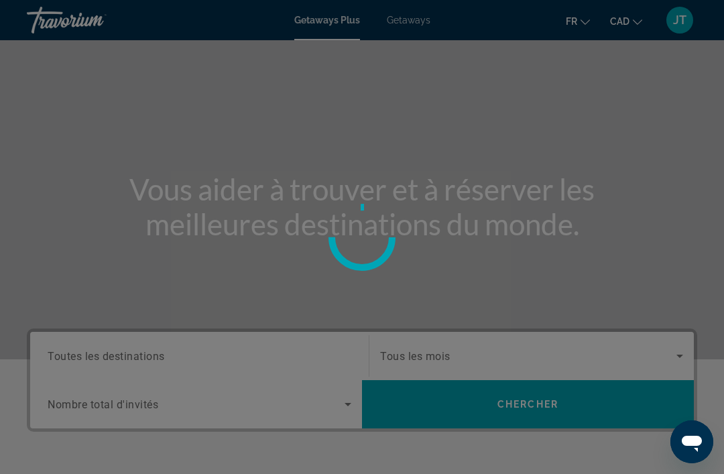
scroll to position [0, 0]
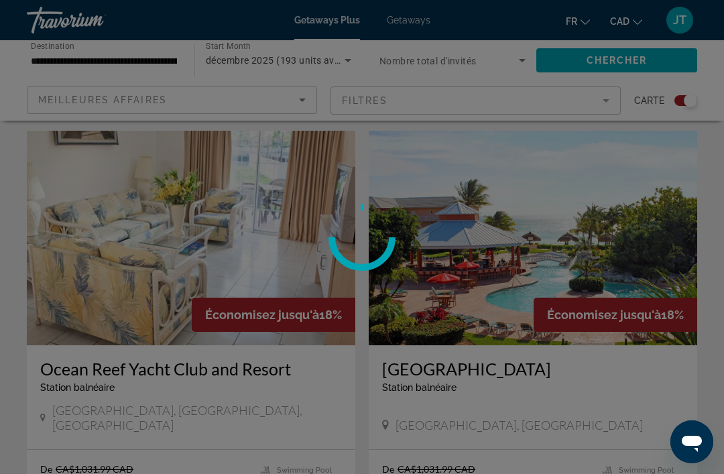
scroll to position [409, 0]
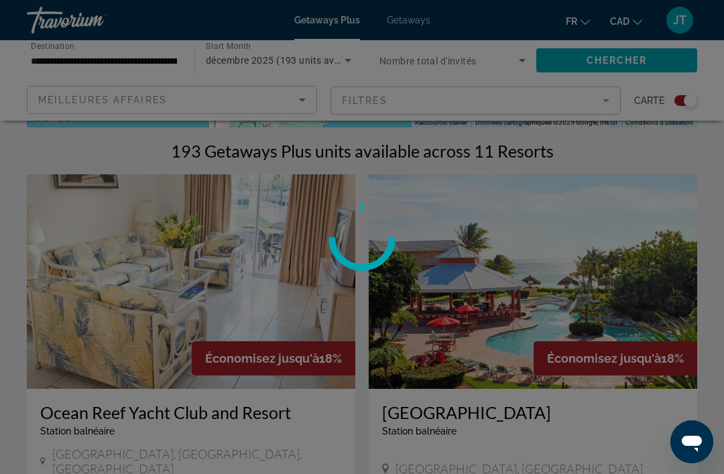
click at [341, 65] on div at bounding box center [362, 237] width 724 height 474
click at [343, 59] on div at bounding box center [362, 237] width 724 height 474
click at [528, 204] on div at bounding box center [362, 237] width 724 height 474
click at [533, 200] on div at bounding box center [362, 237] width 724 height 474
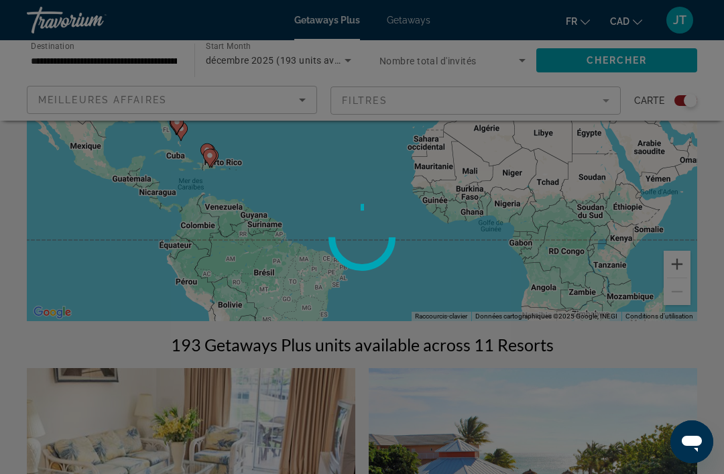
scroll to position [204, 0]
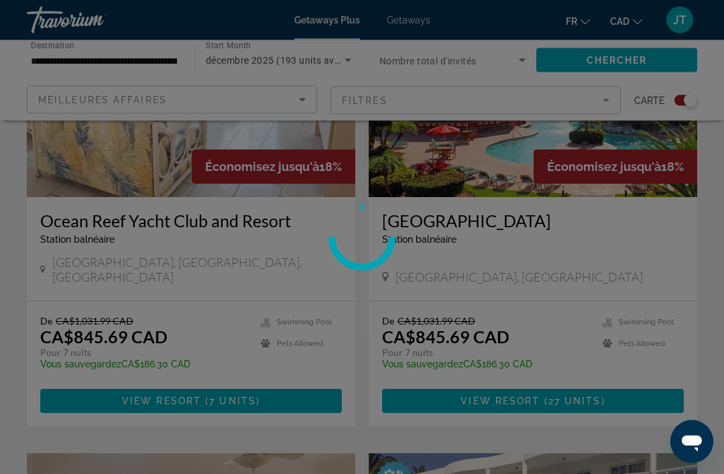
scroll to position [615, 0]
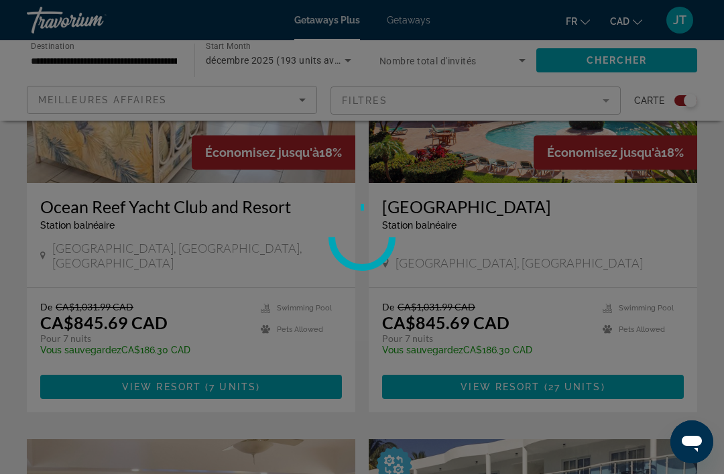
click at [589, 305] on div at bounding box center [362, 237] width 724 height 474
click at [515, 329] on div at bounding box center [362, 237] width 724 height 474
